Goal: Task Accomplishment & Management: Manage account settings

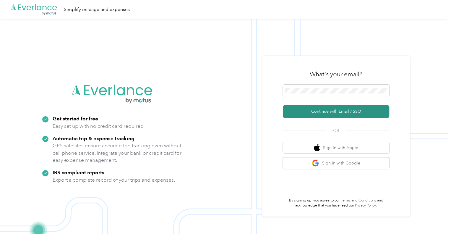
click at [340, 108] on button "Continue with Email / SSO" at bounding box center [336, 111] width 106 height 12
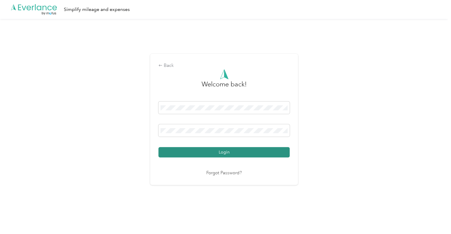
click at [255, 151] on button "Login" at bounding box center [223, 152] width 131 height 10
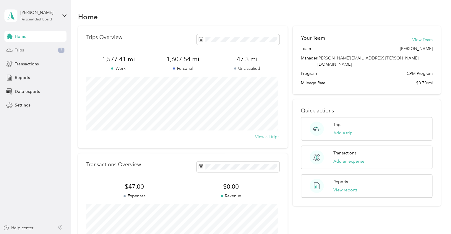
click at [37, 50] on div "Trips 7" at bounding box center [35, 50] width 62 height 11
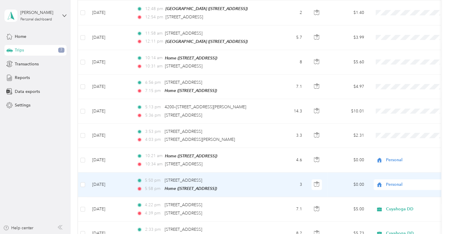
scroll to position [89, 0]
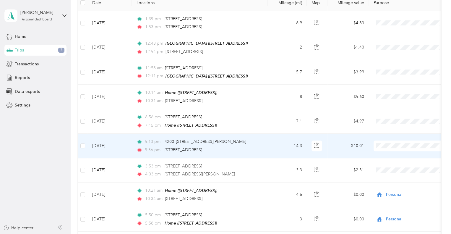
click at [281, 143] on td "14.3" at bounding box center [287, 146] width 39 height 24
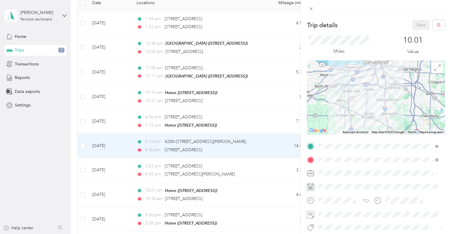
click at [342, 180] on div "Cuyahoga DD" at bounding box center [378, 183] width 116 height 6
click at [415, 23] on button "Save" at bounding box center [420, 25] width 17 height 10
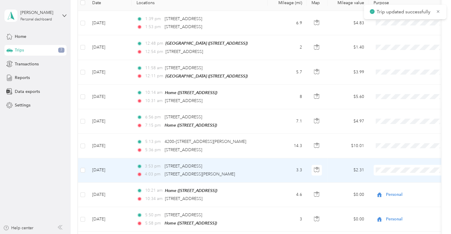
click at [278, 166] on td "3.3" at bounding box center [287, 170] width 39 height 24
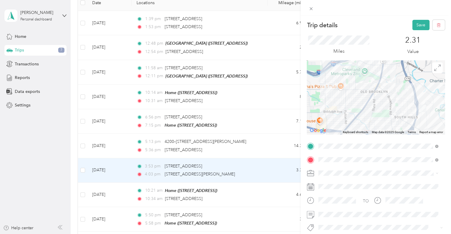
click at [332, 183] on div "Cuyahoga DD" at bounding box center [378, 181] width 116 height 6
click at [416, 25] on button "Save" at bounding box center [420, 25] width 17 height 10
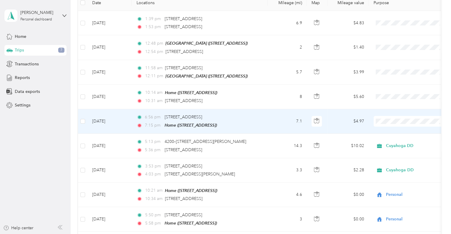
click at [266, 114] on td "6:56 pm [STREET_ADDRESS] 7:15 pm Home ([STREET_ADDRESS])" at bounding box center [200, 121] width 136 height 25
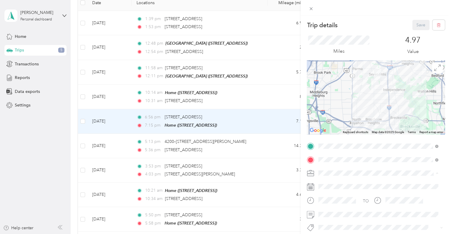
click at [342, 191] on div "Personal" at bounding box center [378, 194] width 116 height 6
click at [414, 27] on button "Save" at bounding box center [420, 25] width 17 height 10
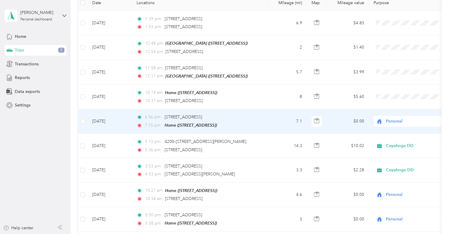
scroll to position [59, 0]
